Goal: Information Seeking & Learning: Learn about a topic

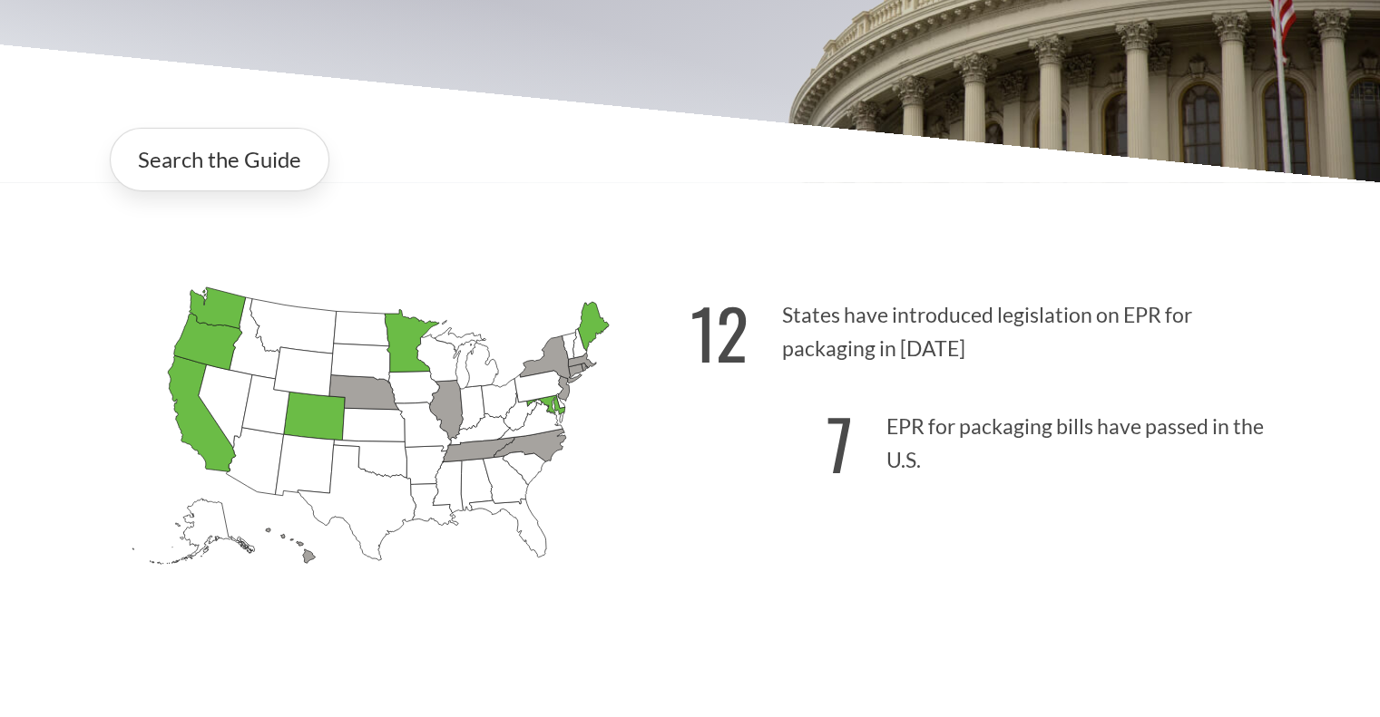
scroll to position [453, 0]
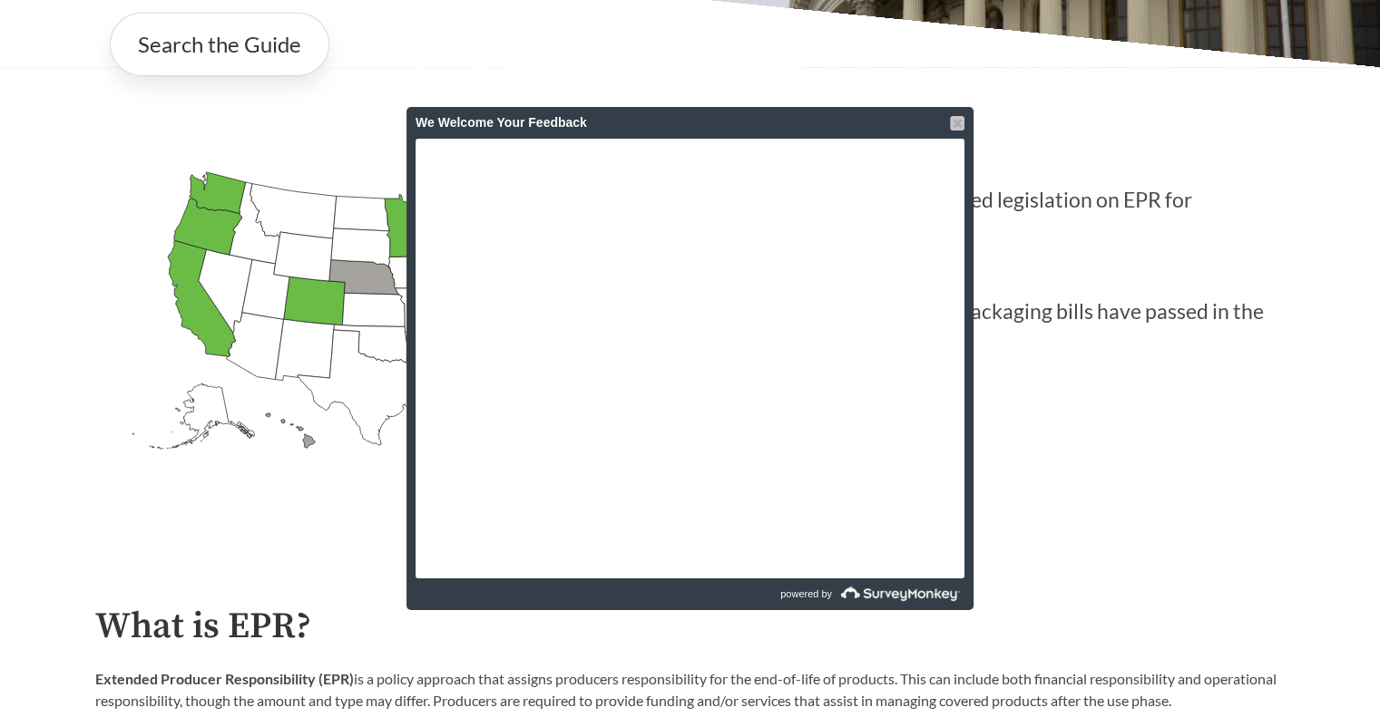
click at [959, 122] on div at bounding box center [957, 123] width 15 height 15
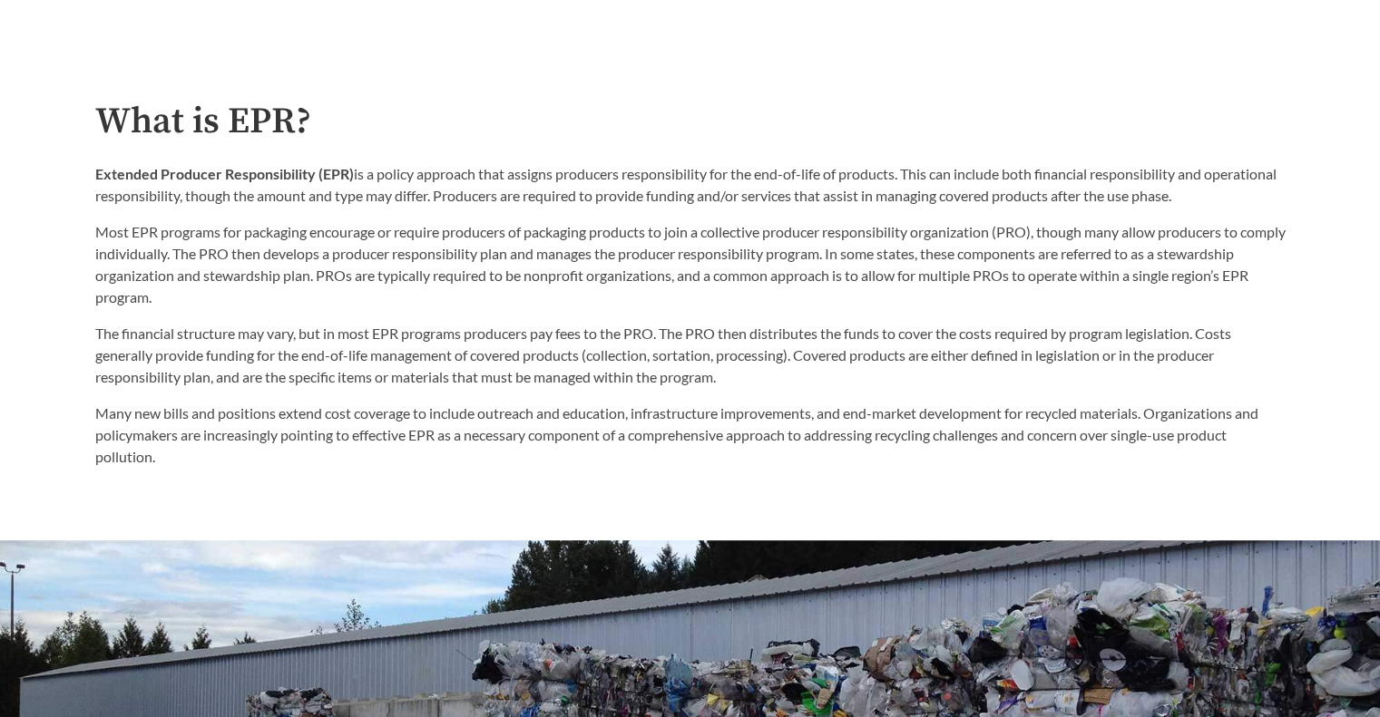
scroll to position [945, 0]
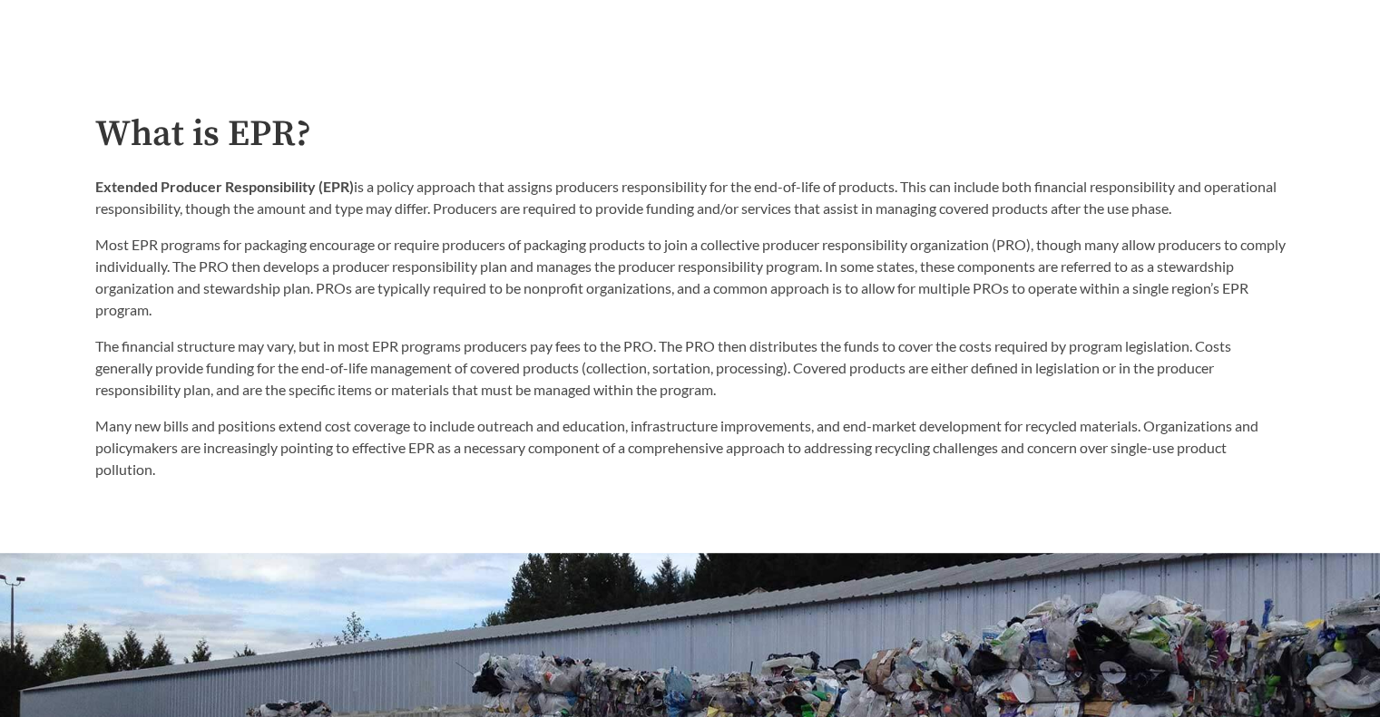
click at [409, 395] on p "The financial structure may vary, but in most EPR programs producers pay fees t…" at bounding box center [690, 368] width 1190 height 65
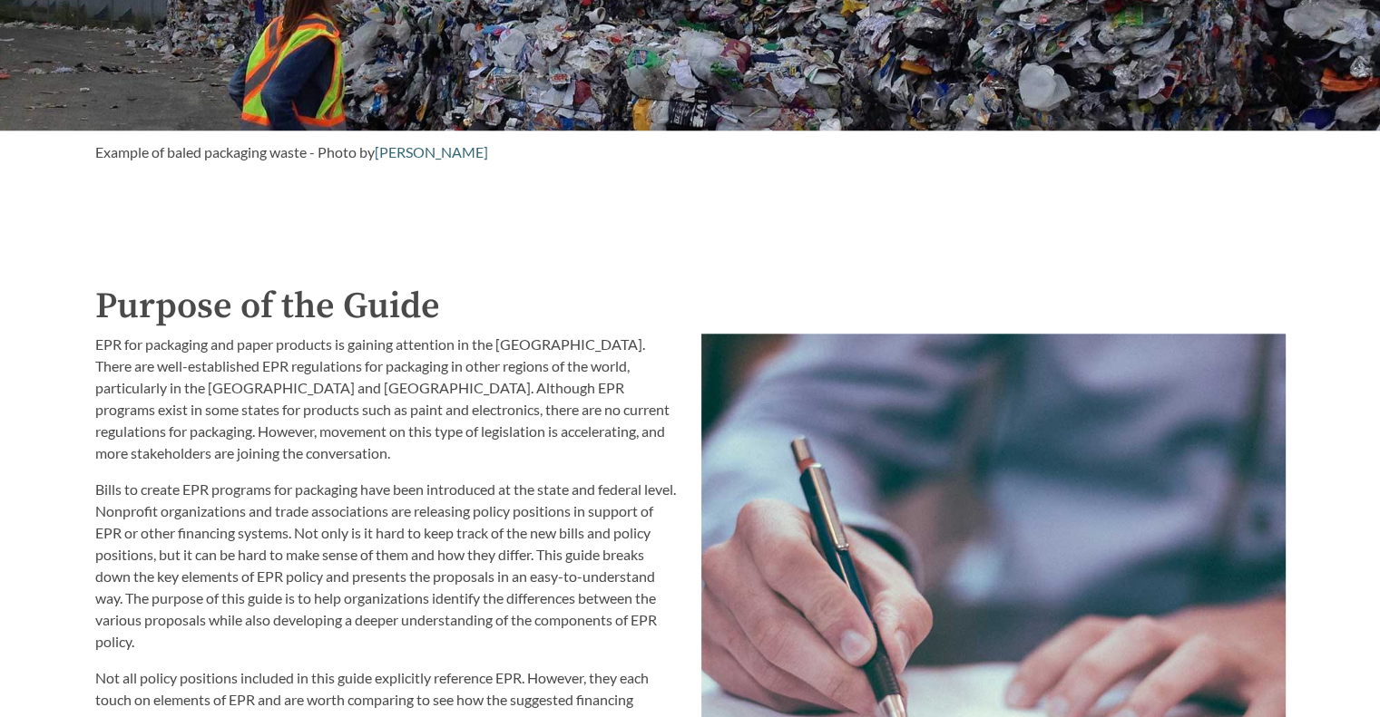
scroll to position [1918, 0]
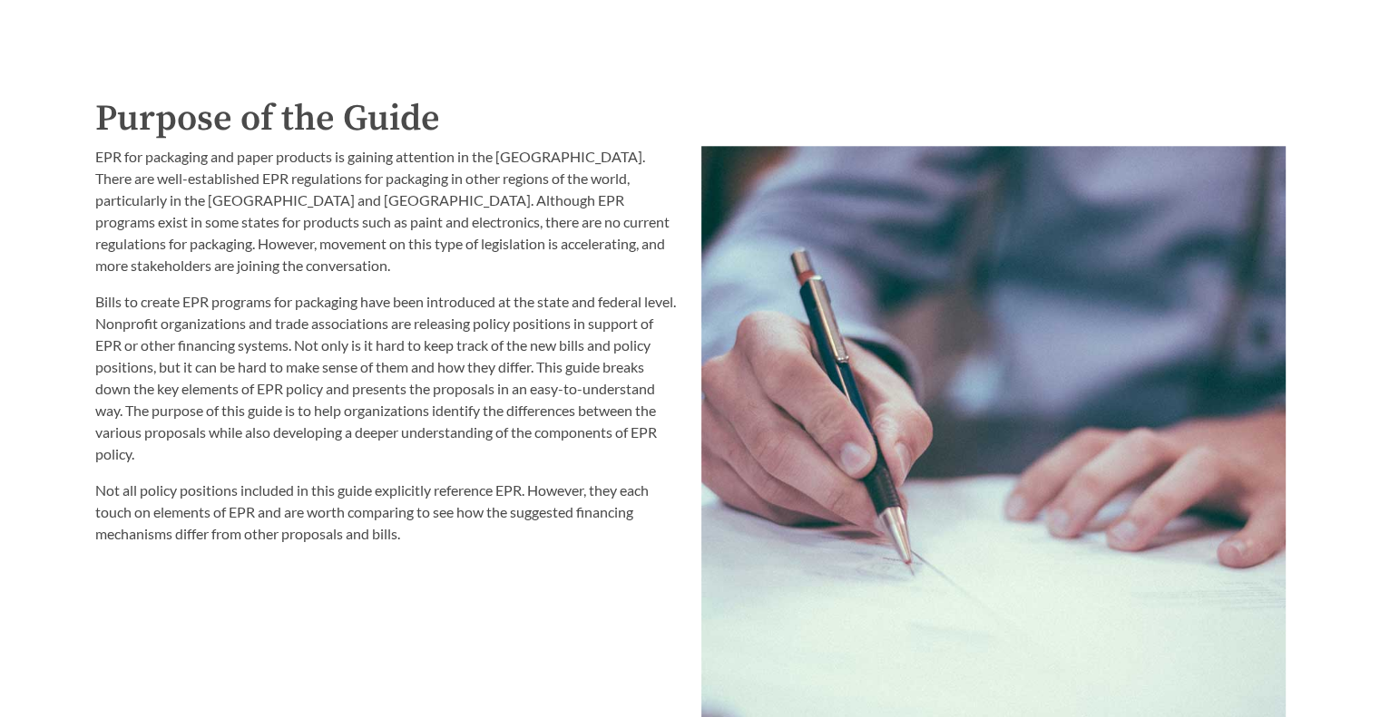
click at [261, 200] on p "EPR for packaging and paper products is gaining attention in the [GEOGRAPHIC_DA…" at bounding box center [387, 211] width 584 height 131
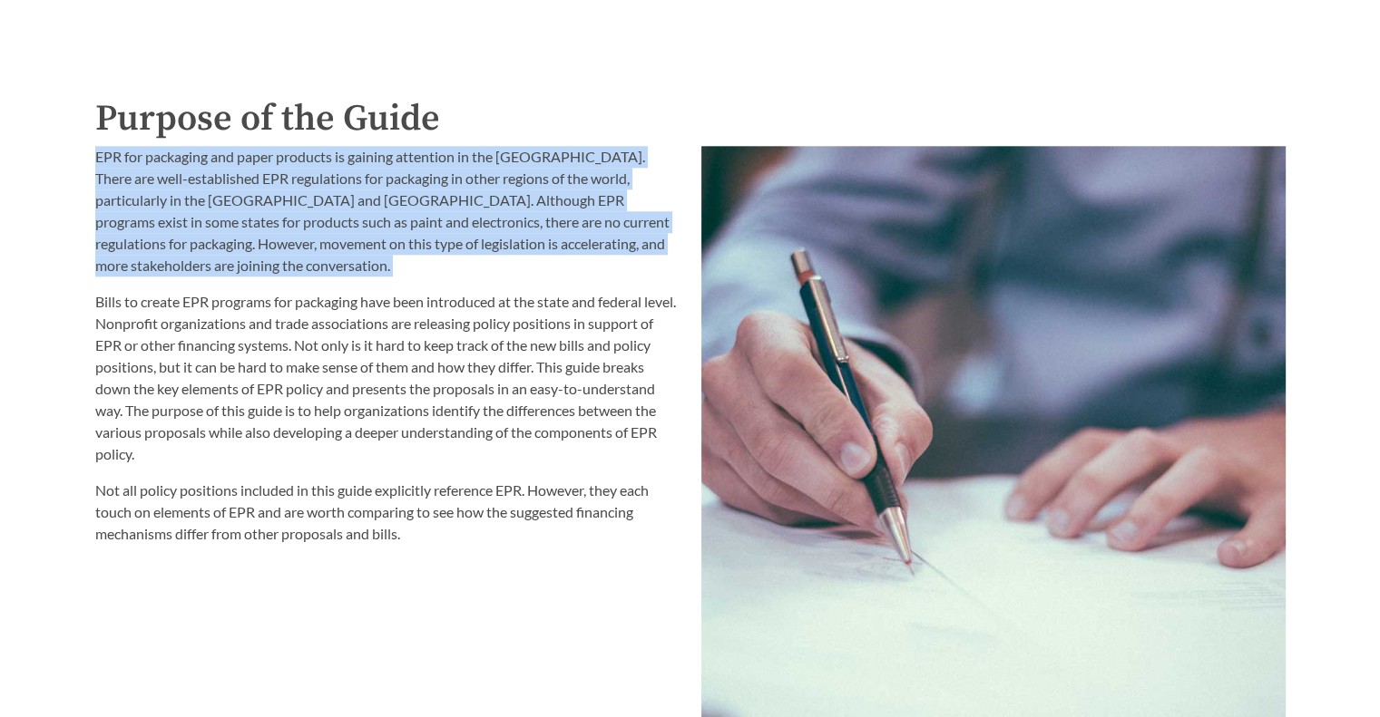
click at [261, 200] on p "EPR for packaging and paper products is gaining attention in the [GEOGRAPHIC_DA…" at bounding box center [387, 211] width 584 height 131
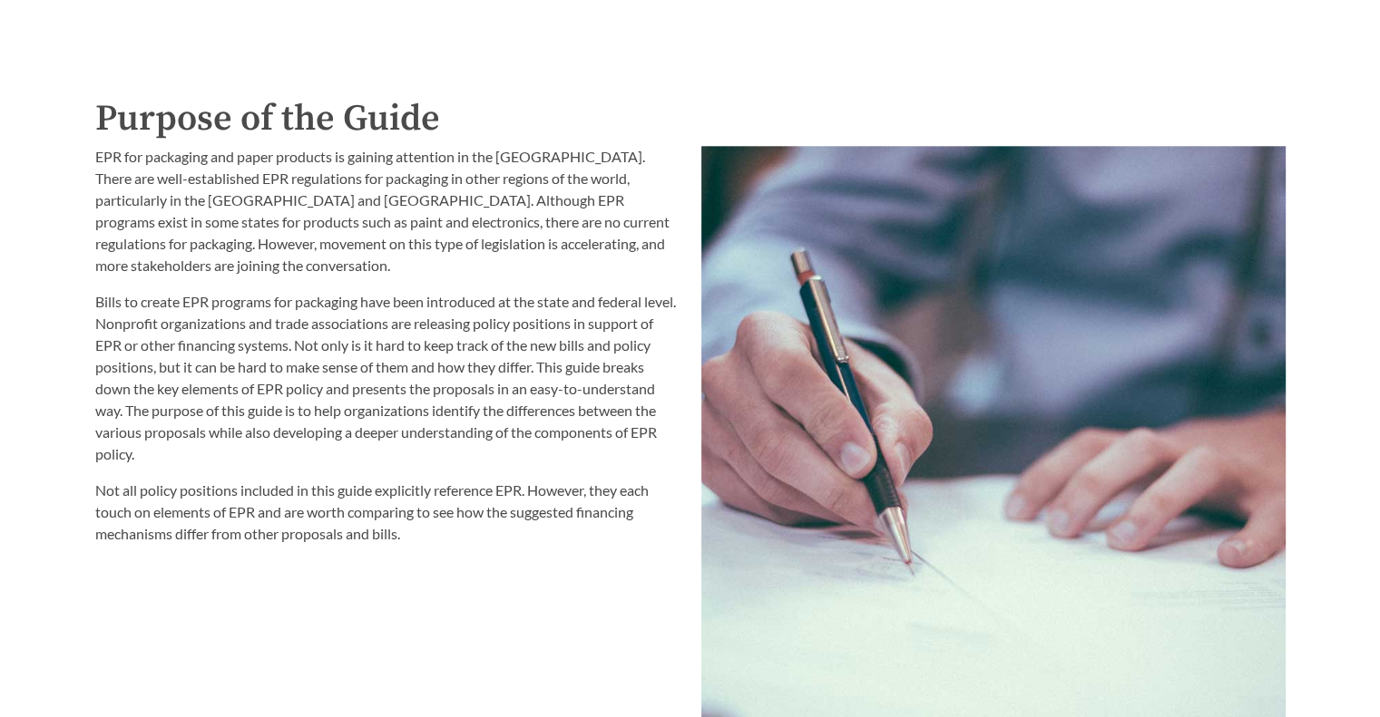
click at [288, 178] on p "EPR for packaging and paper products is gaining attention in the [GEOGRAPHIC_DA…" at bounding box center [387, 211] width 584 height 131
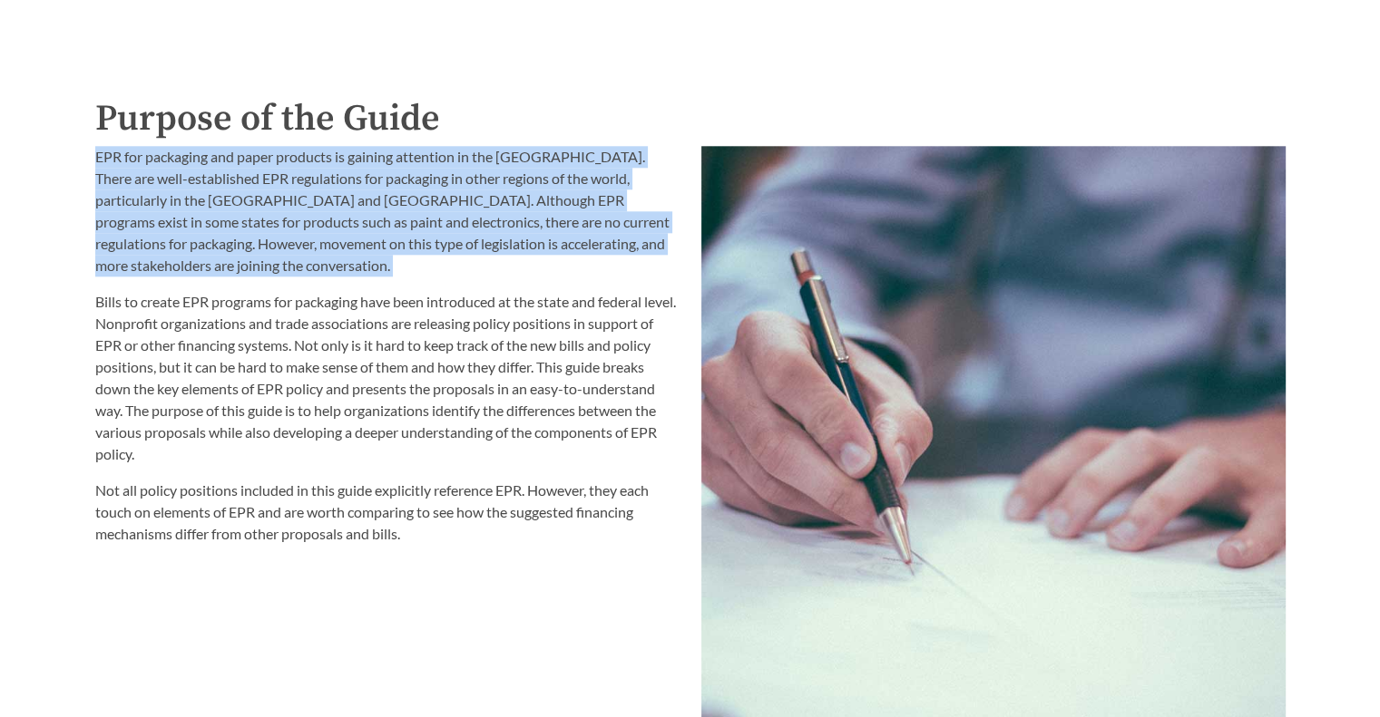
click at [288, 178] on p "EPR for packaging and paper products is gaining attention in the [GEOGRAPHIC_DA…" at bounding box center [387, 211] width 584 height 131
click at [293, 181] on p "EPR for packaging and paper products is gaining attention in the [GEOGRAPHIC_DA…" at bounding box center [387, 211] width 584 height 131
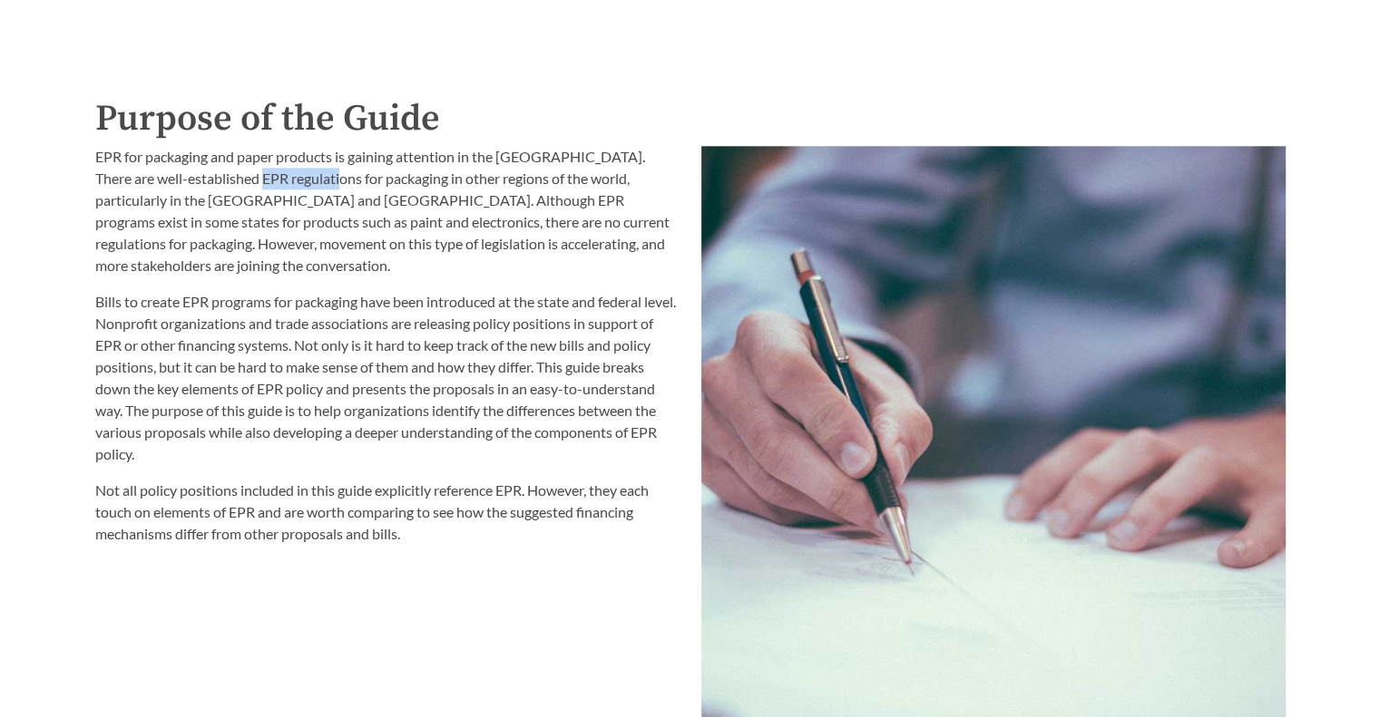
click at [293, 181] on p "EPR for packaging and paper products is gaining attention in the [GEOGRAPHIC_DA…" at bounding box center [387, 211] width 584 height 131
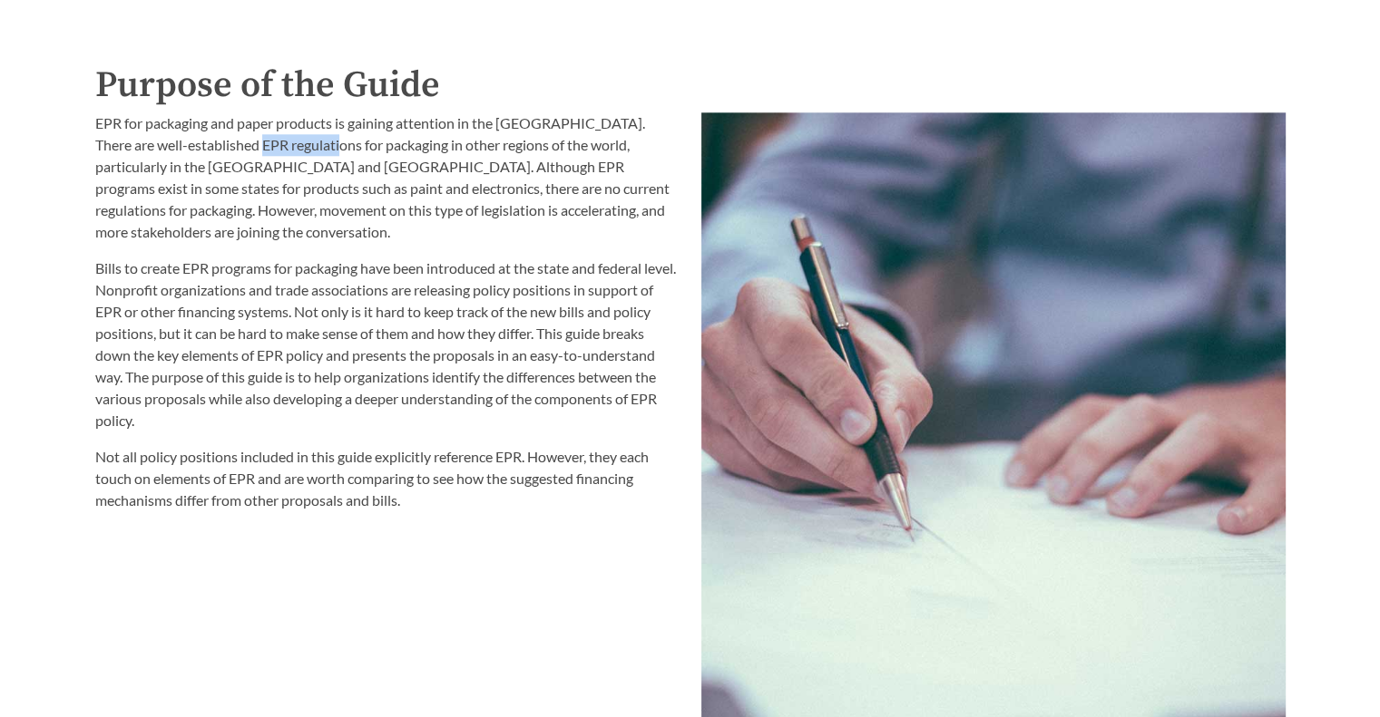
scroll to position [1955, 0]
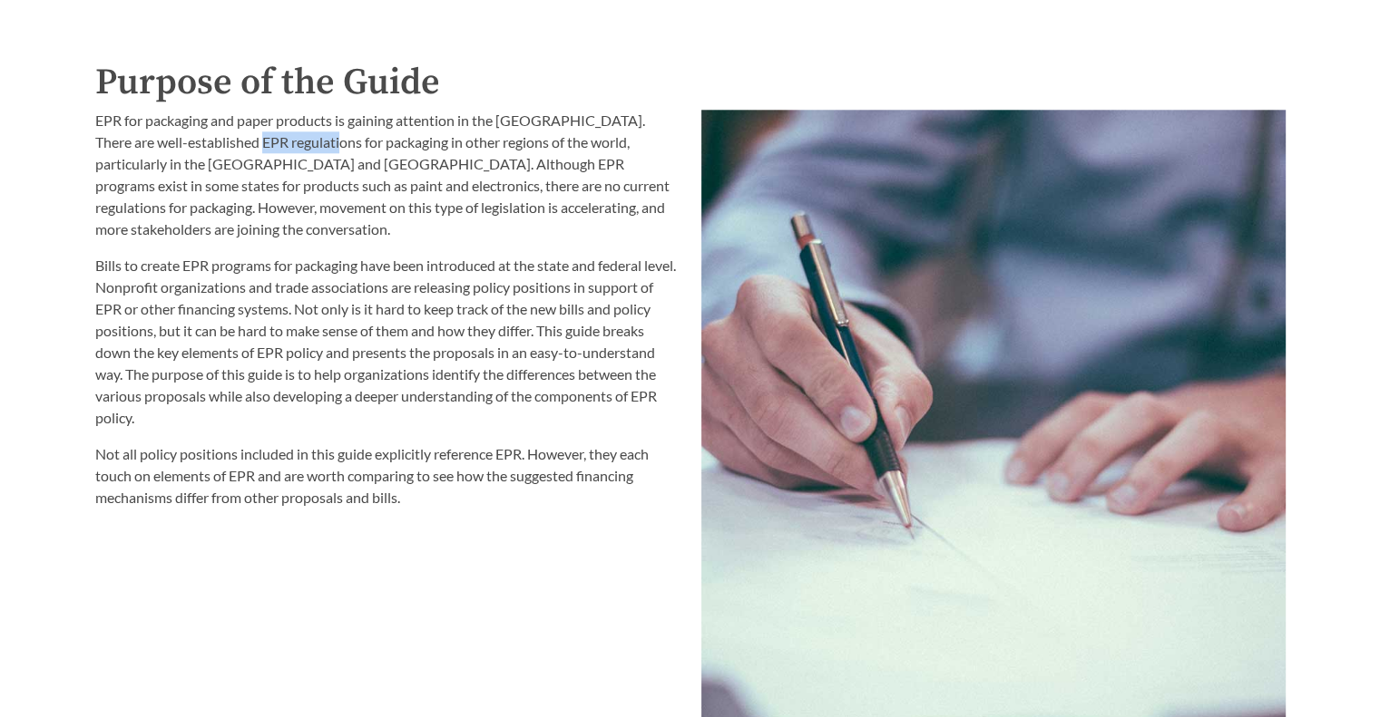
click at [293, 181] on p "EPR for packaging and paper products is gaining attention in the [GEOGRAPHIC_DA…" at bounding box center [387, 175] width 584 height 131
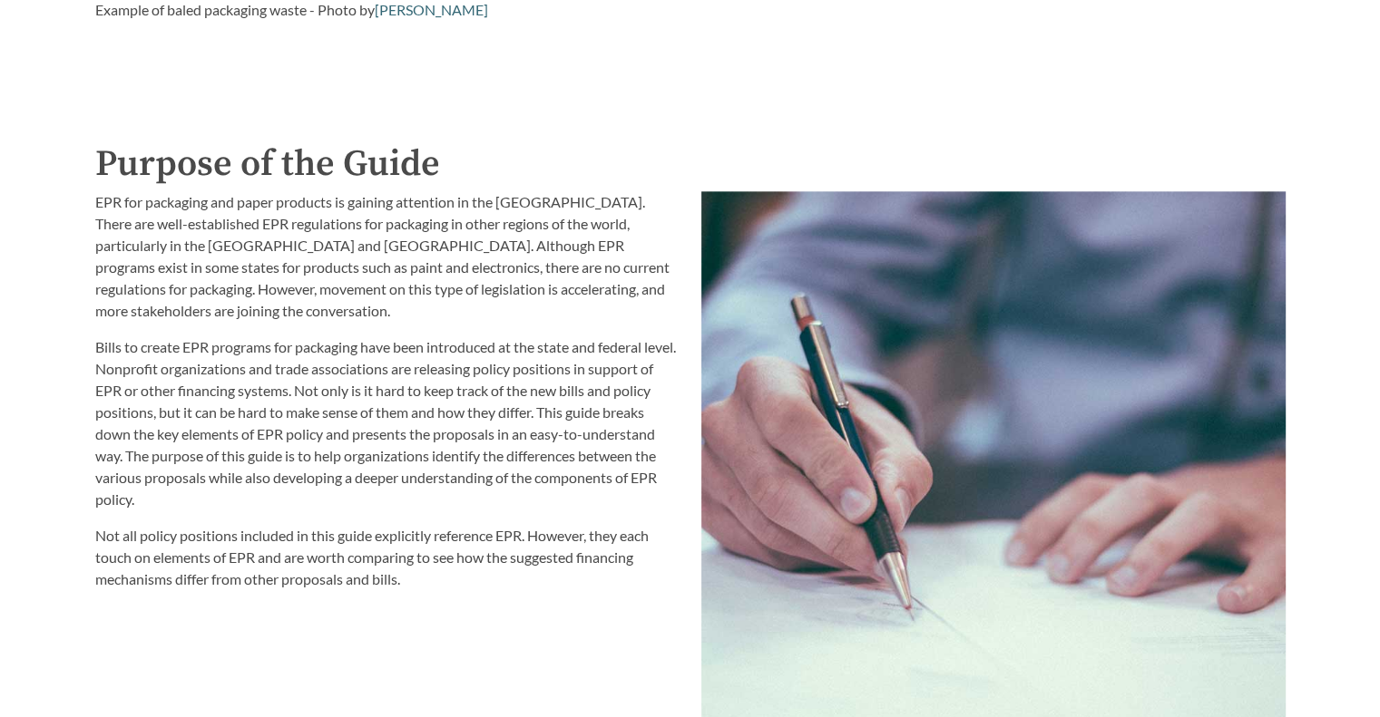
scroll to position [1871, 0]
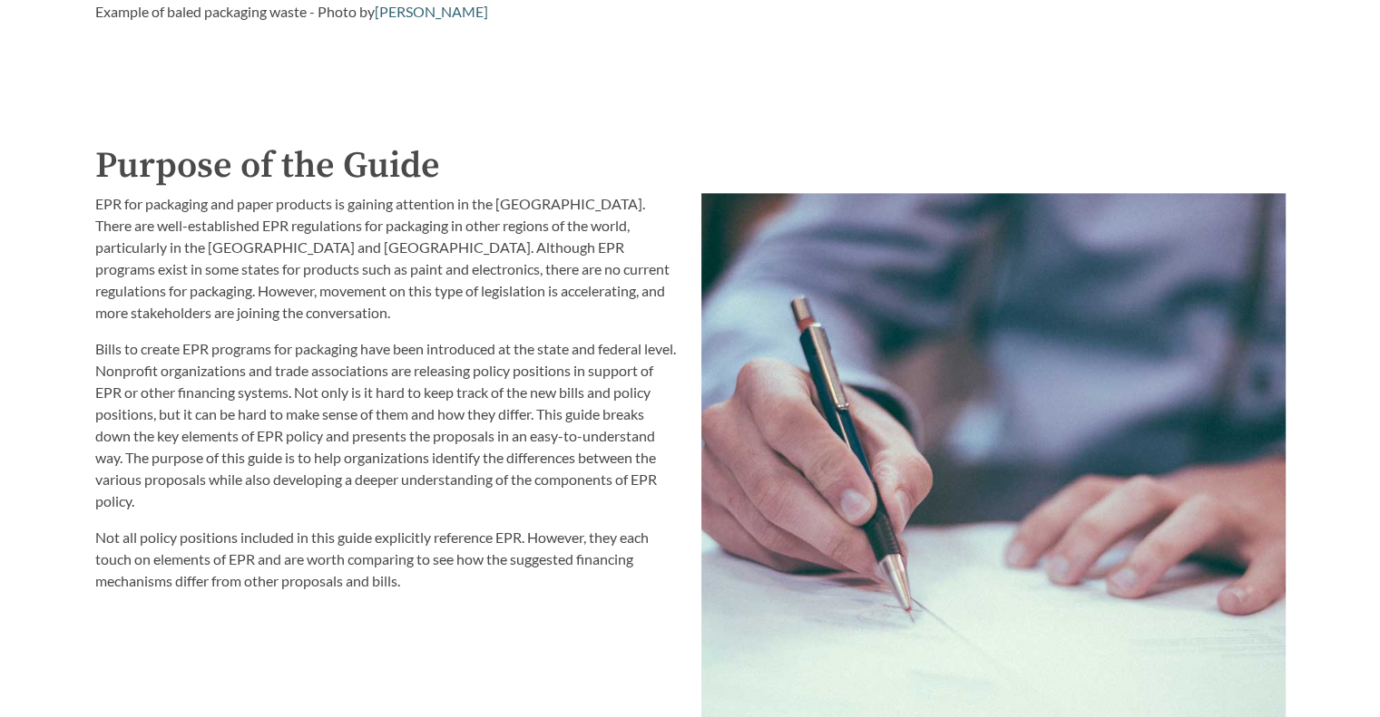
click at [316, 422] on p "Bills to create EPR programs for packaging have been introduced at the state an…" at bounding box center [387, 425] width 584 height 174
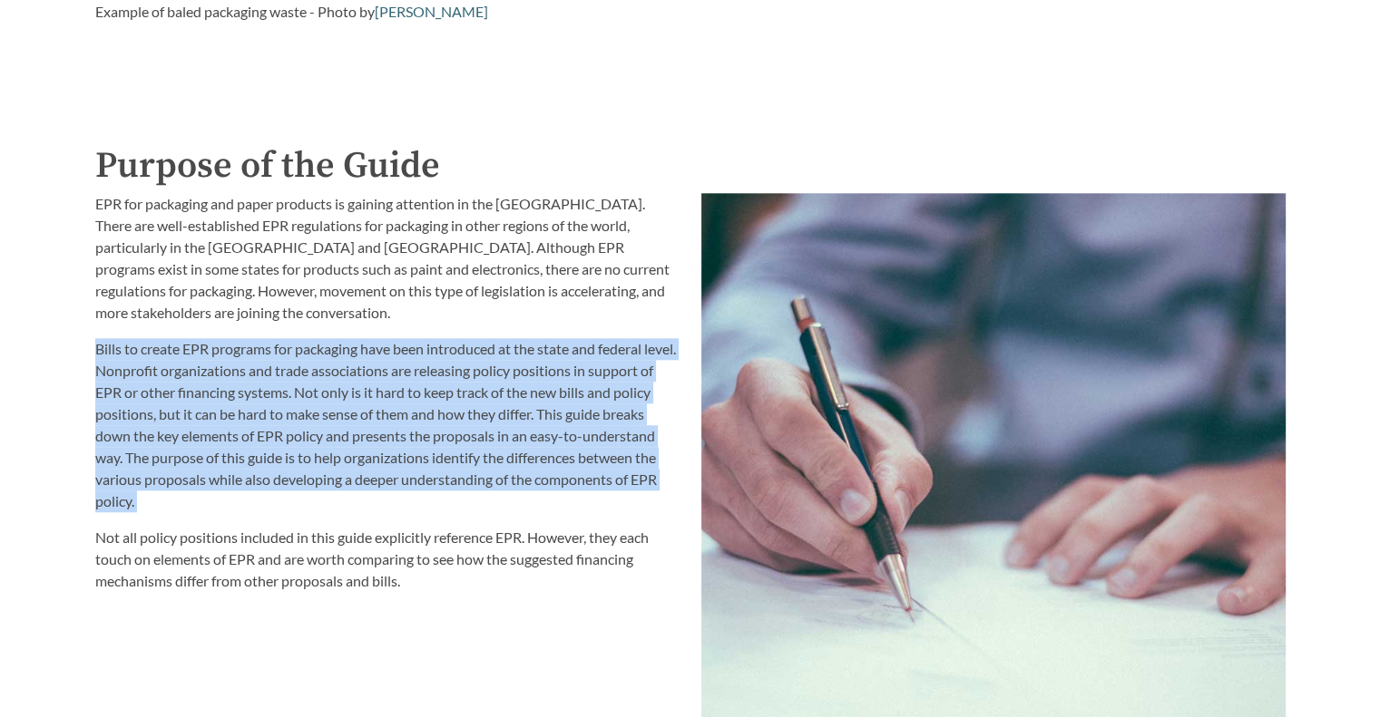
click at [316, 422] on p "Bills to create EPR programs for packaging have been introduced at the state an…" at bounding box center [387, 425] width 584 height 174
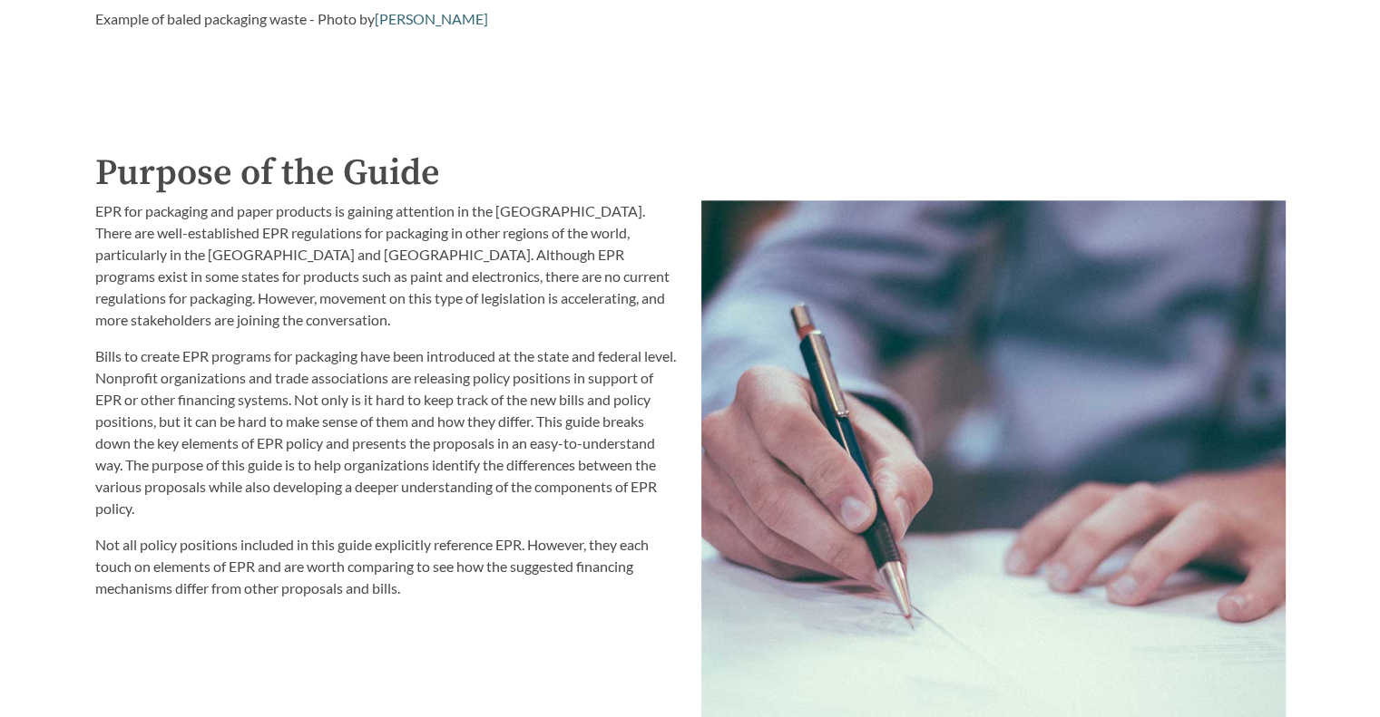
scroll to position [1868, 0]
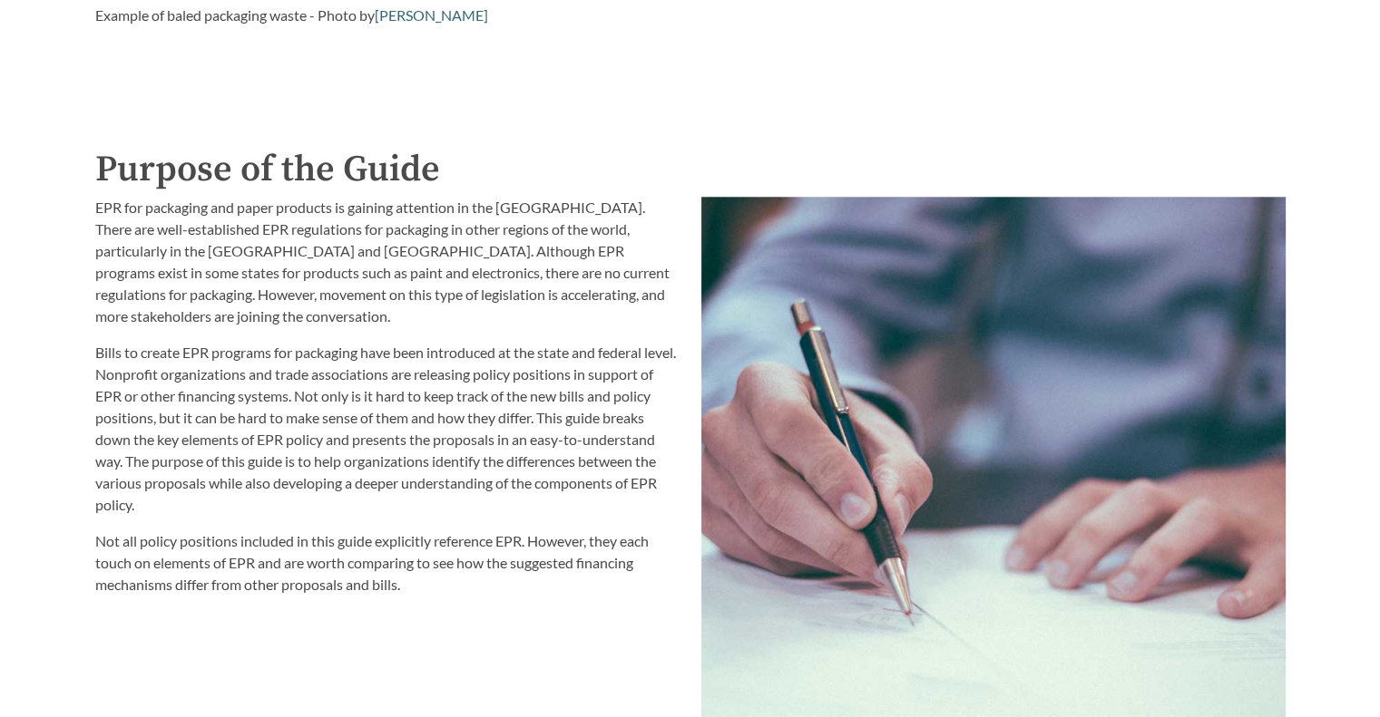
click at [256, 420] on p "Bills to create EPR programs for packaging have been introduced at the state an…" at bounding box center [387, 429] width 584 height 174
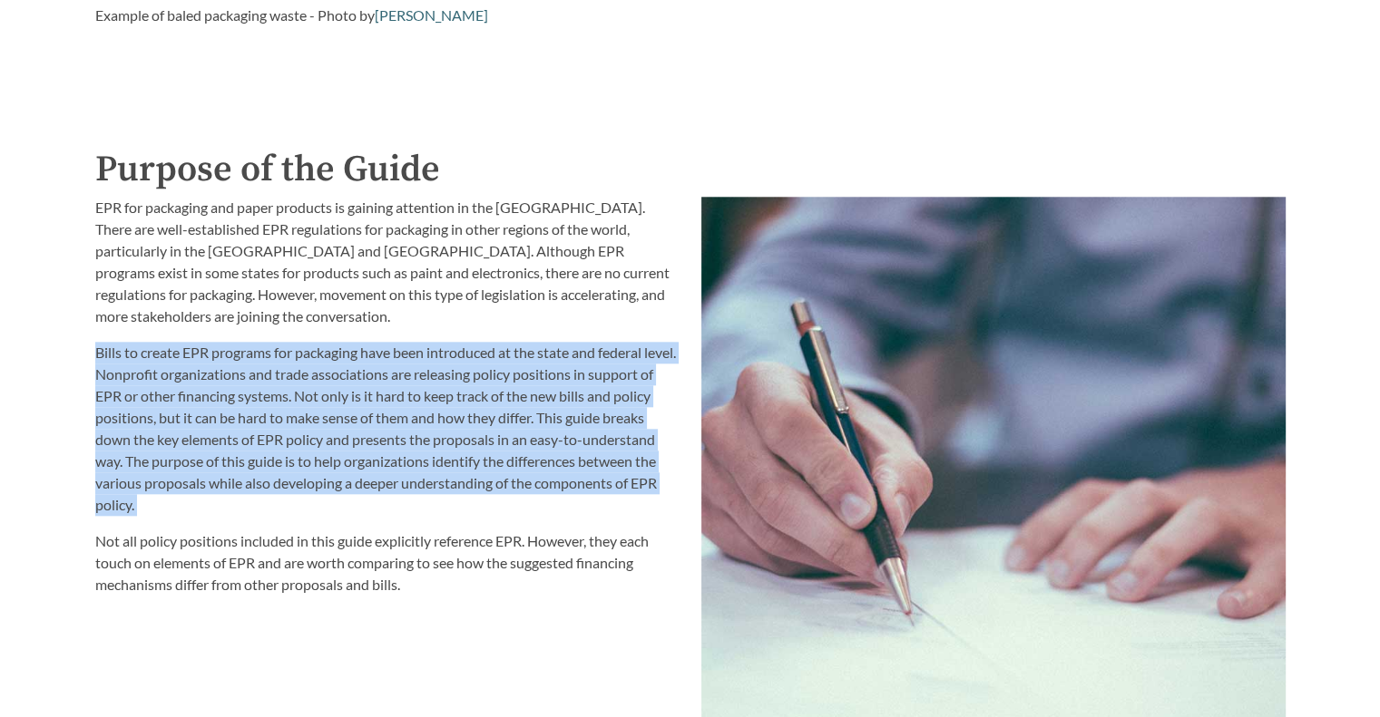
click at [256, 420] on p "Bills to create EPR programs for packaging have been introduced at the state an…" at bounding box center [387, 429] width 584 height 174
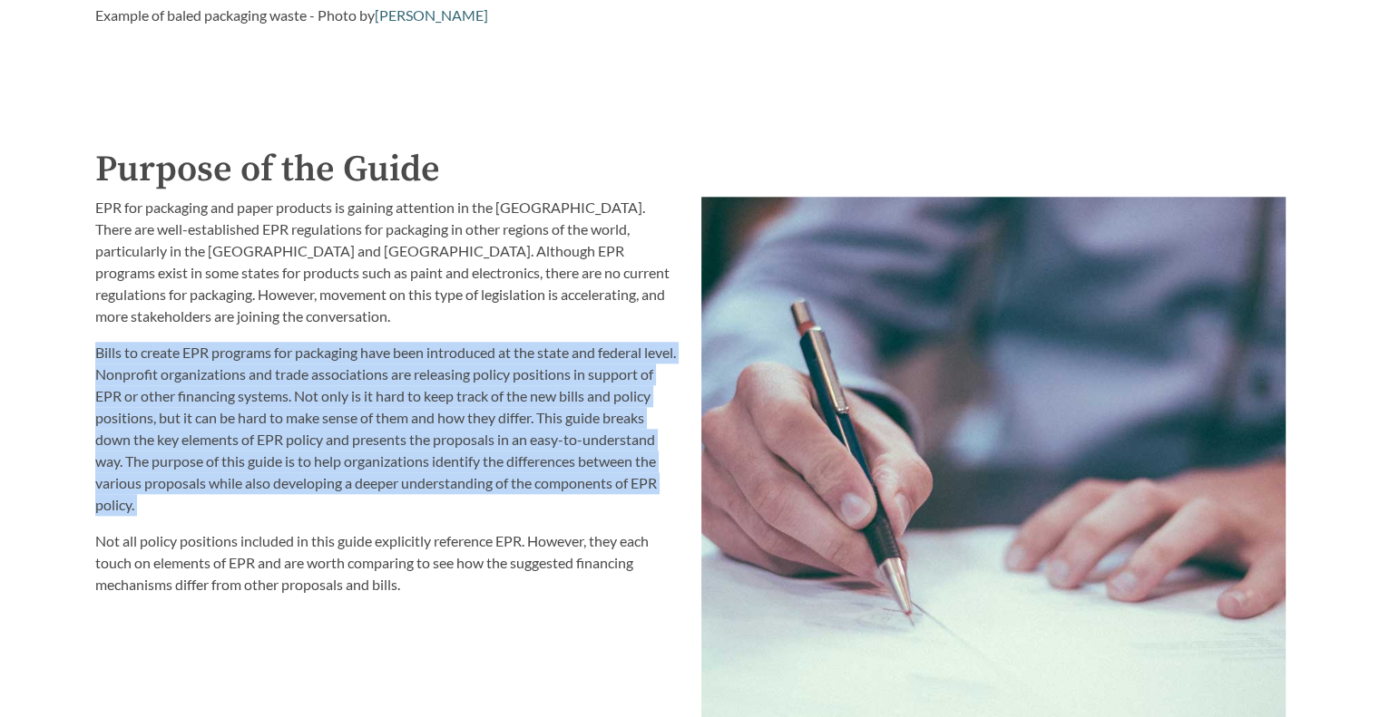
click at [256, 420] on p "Bills to create EPR programs for packaging have been introduced at the state an…" at bounding box center [387, 429] width 584 height 174
click at [300, 425] on p "Bills to create EPR programs for packaging have been introduced at the state an…" at bounding box center [387, 429] width 584 height 174
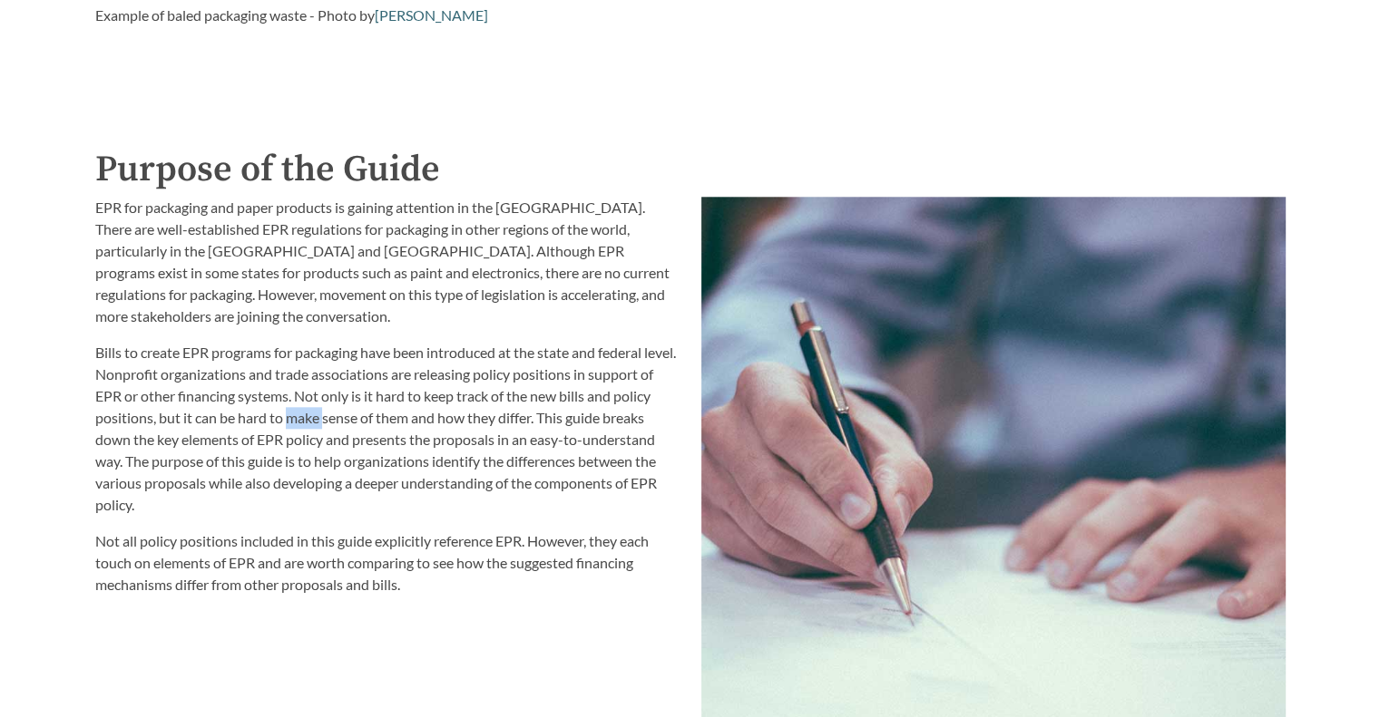
click at [300, 425] on p "Bills to create EPR programs for packaging have been introduced at the state an…" at bounding box center [387, 429] width 584 height 174
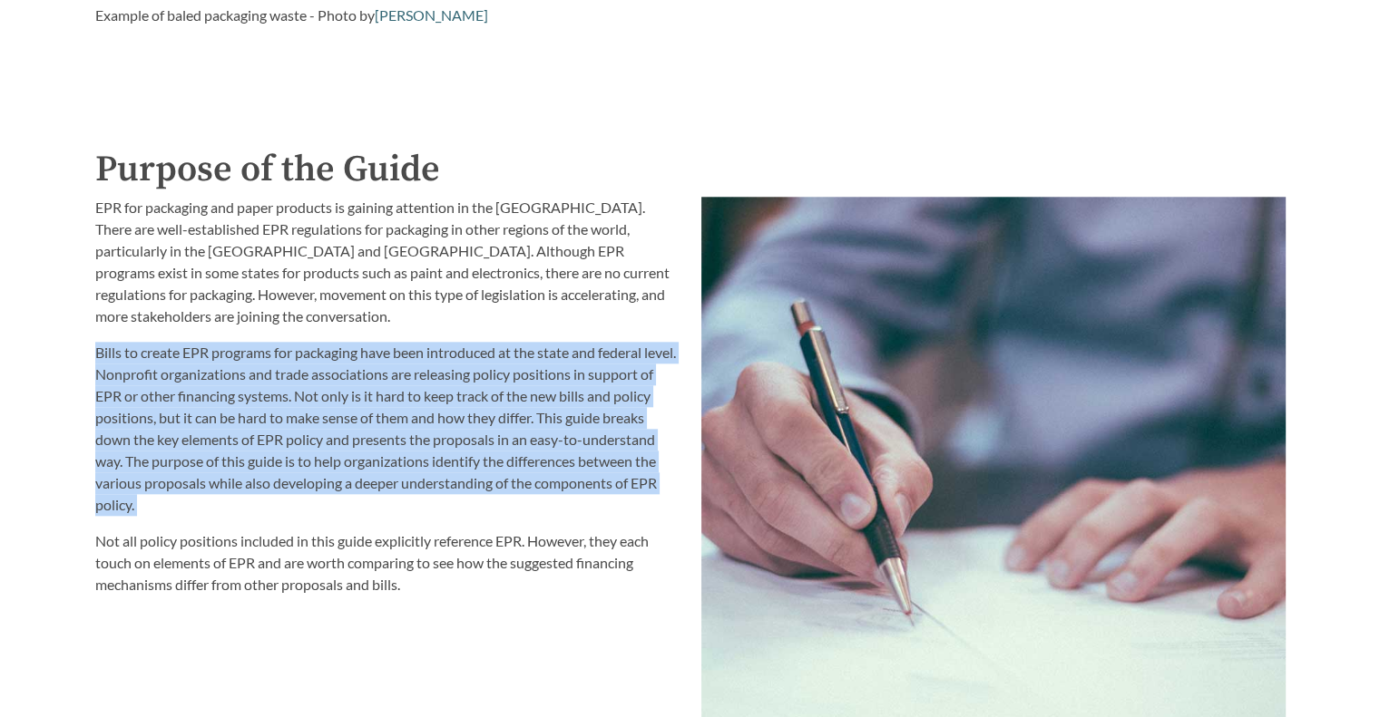
click at [300, 425] on p "Bills to create EPR programs for packaging have been introduced at the state an…" at bounding box center [387, 429] width 584 height 174
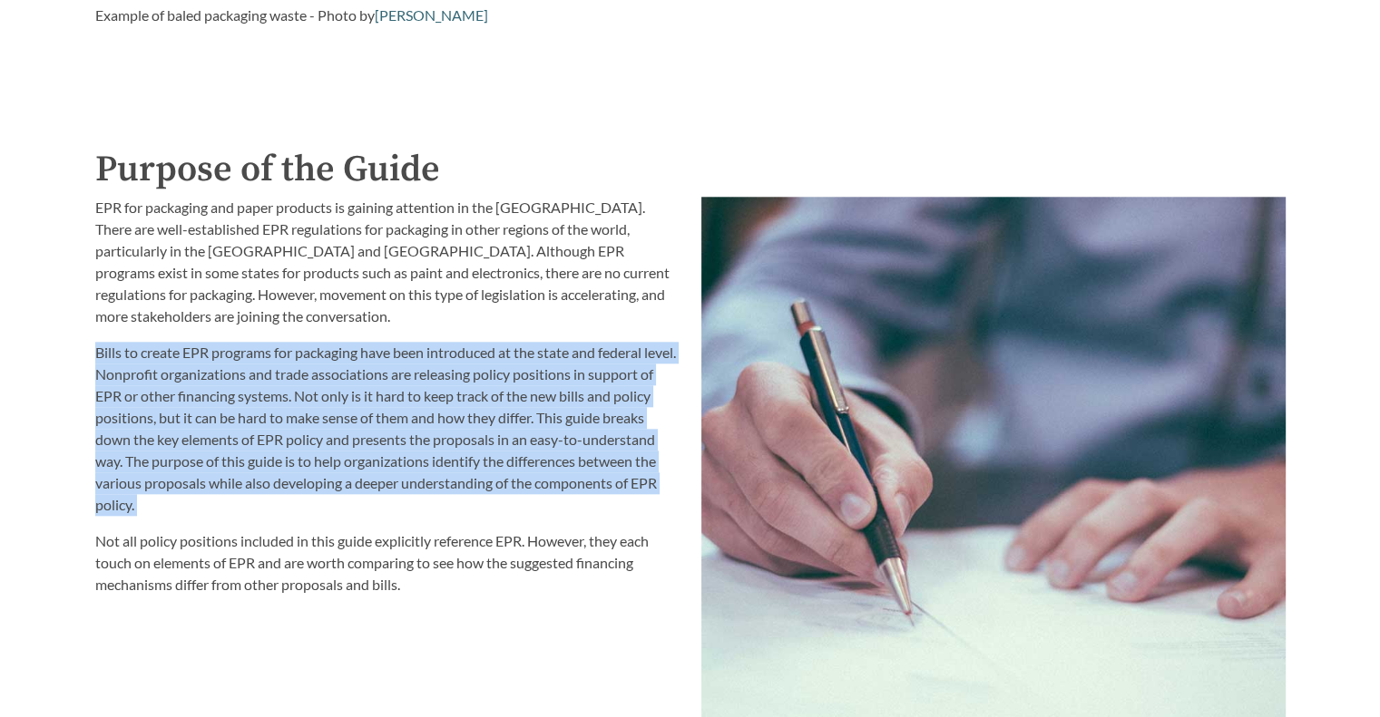
click at [300, 425] on p "Bills to create EPR programs for packaging have been introduced at the state an…" at bounding box center [387, 429] width 584 height 174
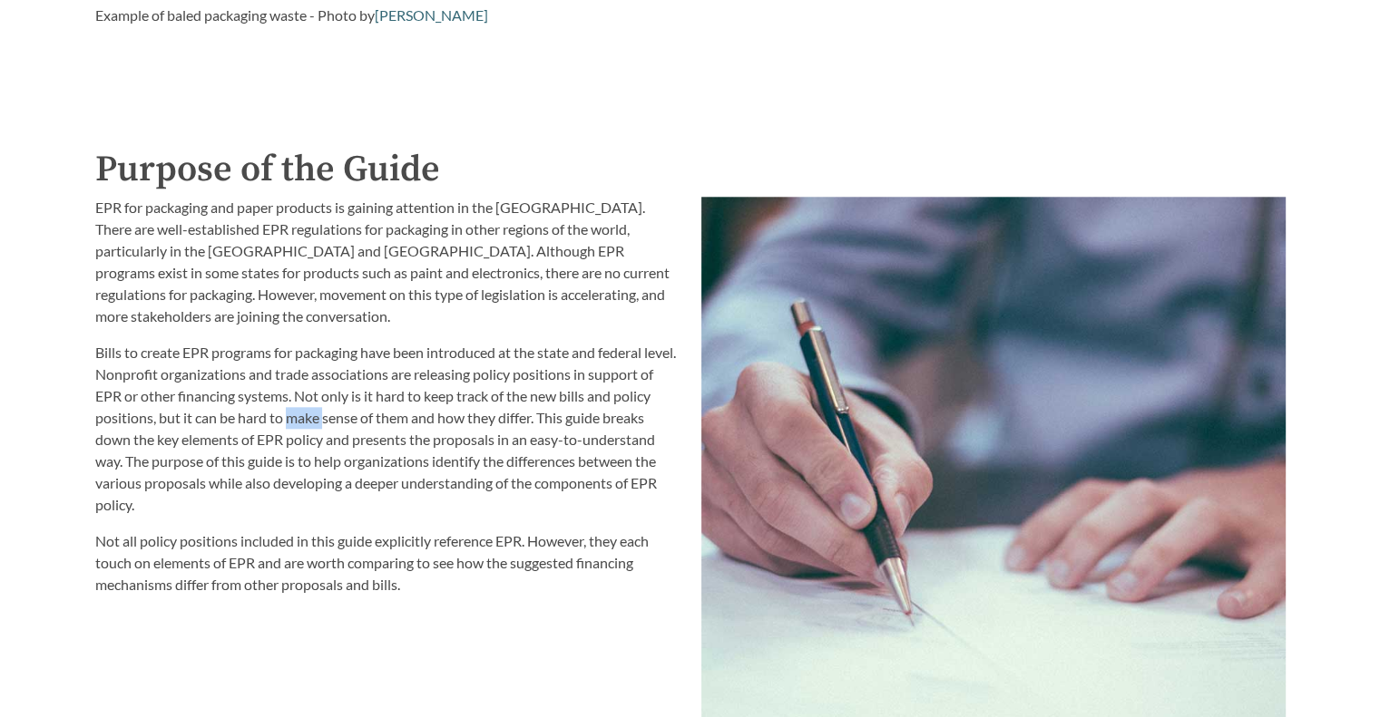
click at [300, 425] on p "Bills to create EPR programs for packaging have been introduced at the state an…" at bounding box center [387, 429] width 584 height 174
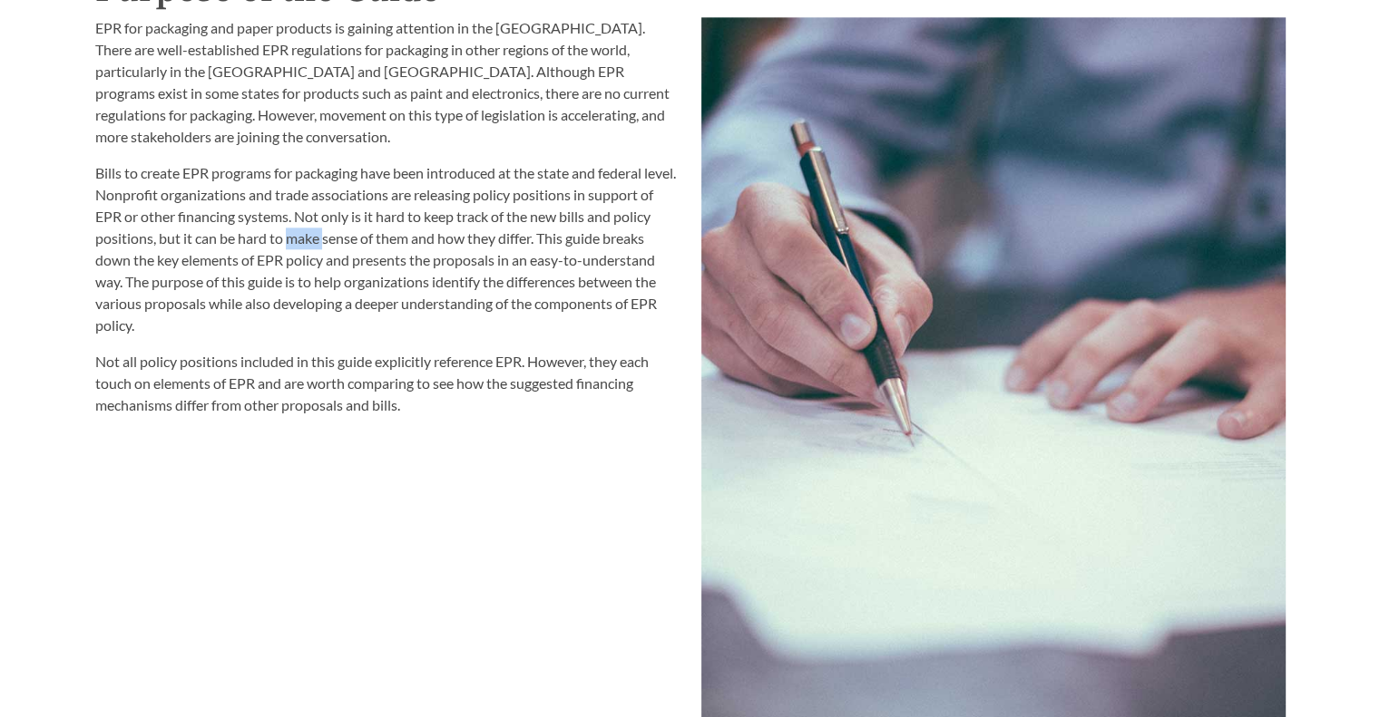
scroll to position [2065, 0]
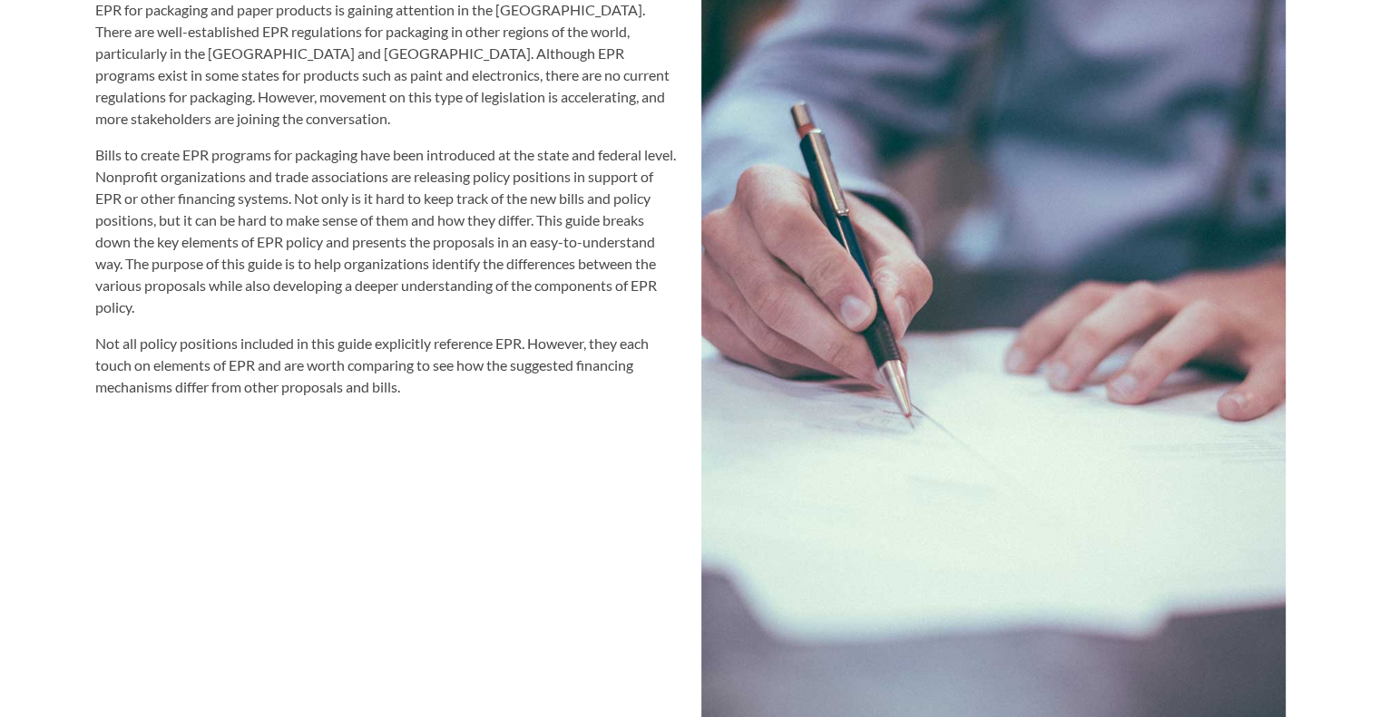
click at [300, 425] on div "EPR for packaging and paper products is gaining attention in the [GEOGRAPHIC_DA…" at bounding box center [387, 375] width 606 height 774
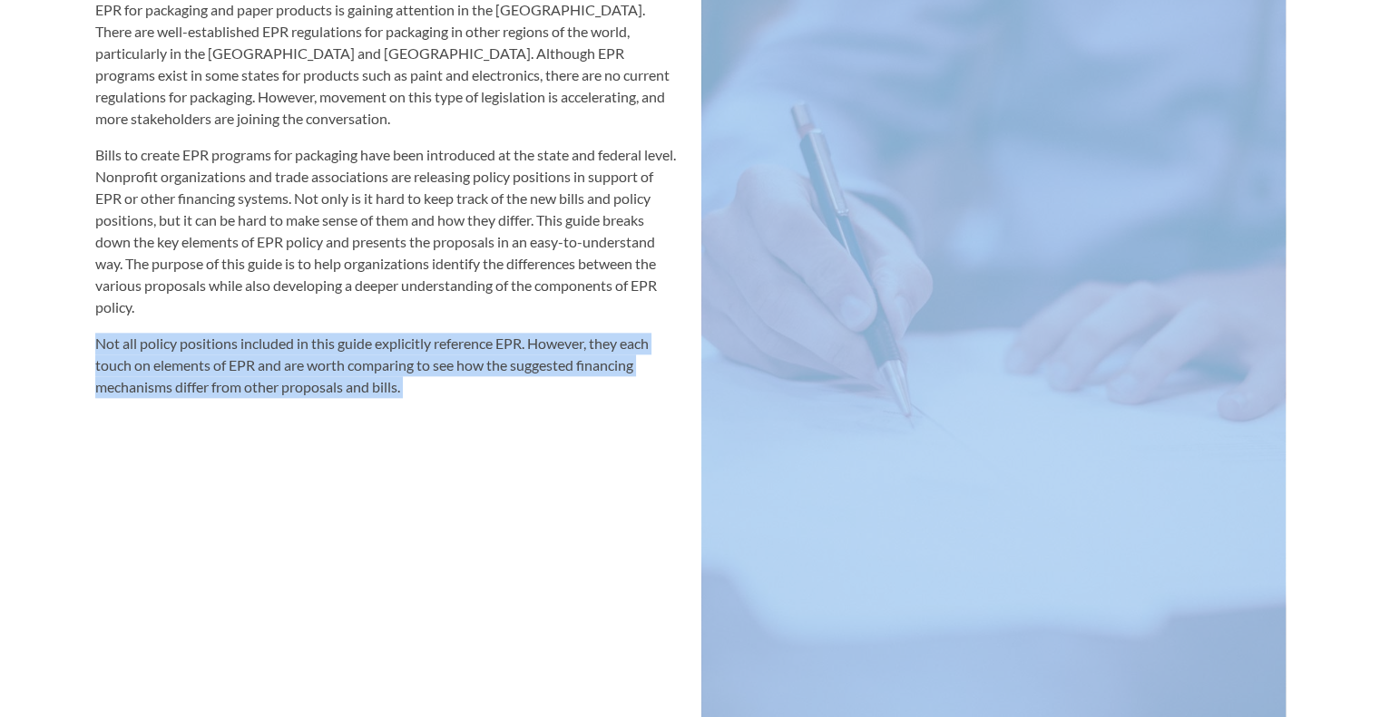
click at [300, 425] on div "EPR for packaging and paper products is gaining attention in the [GEOGRAPHIC_DA…" at bounding box center [387, 375] width 606 height 774
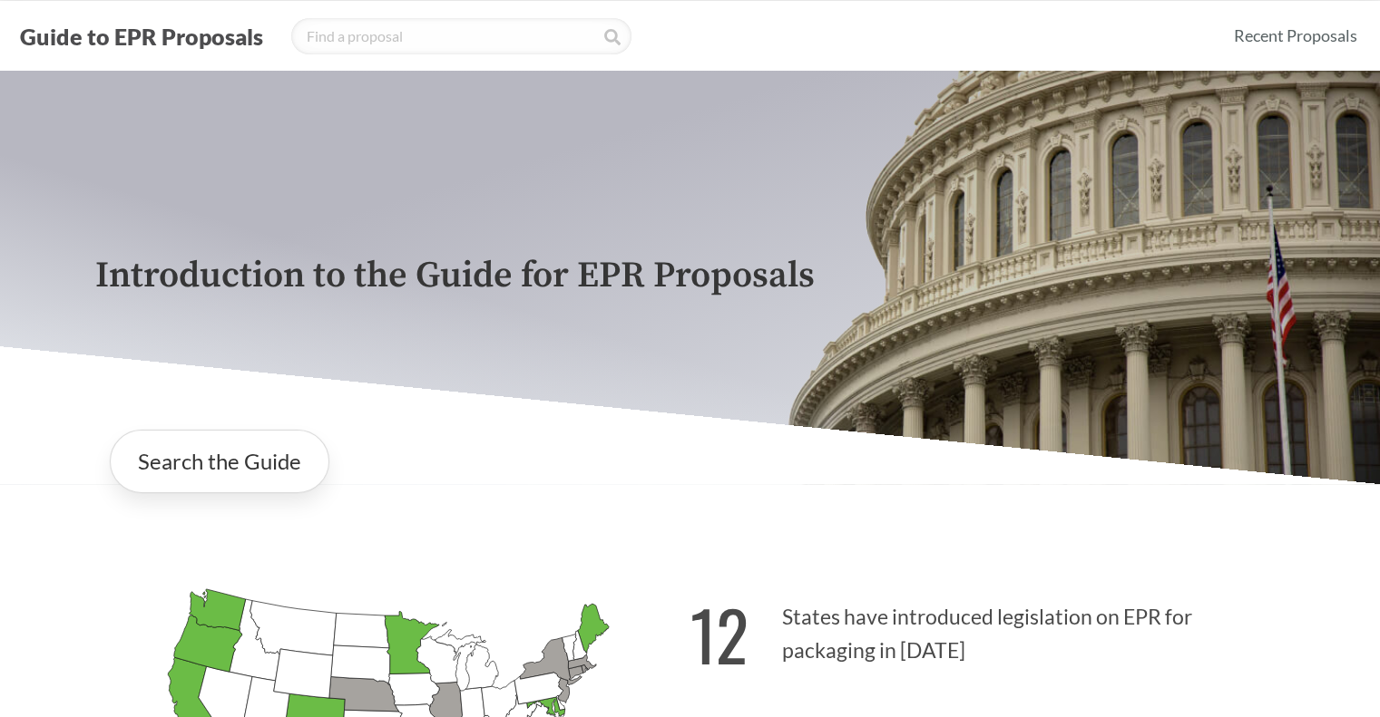
scroll to position [0, 0]
